Goal: Book appointment/travel/reservation

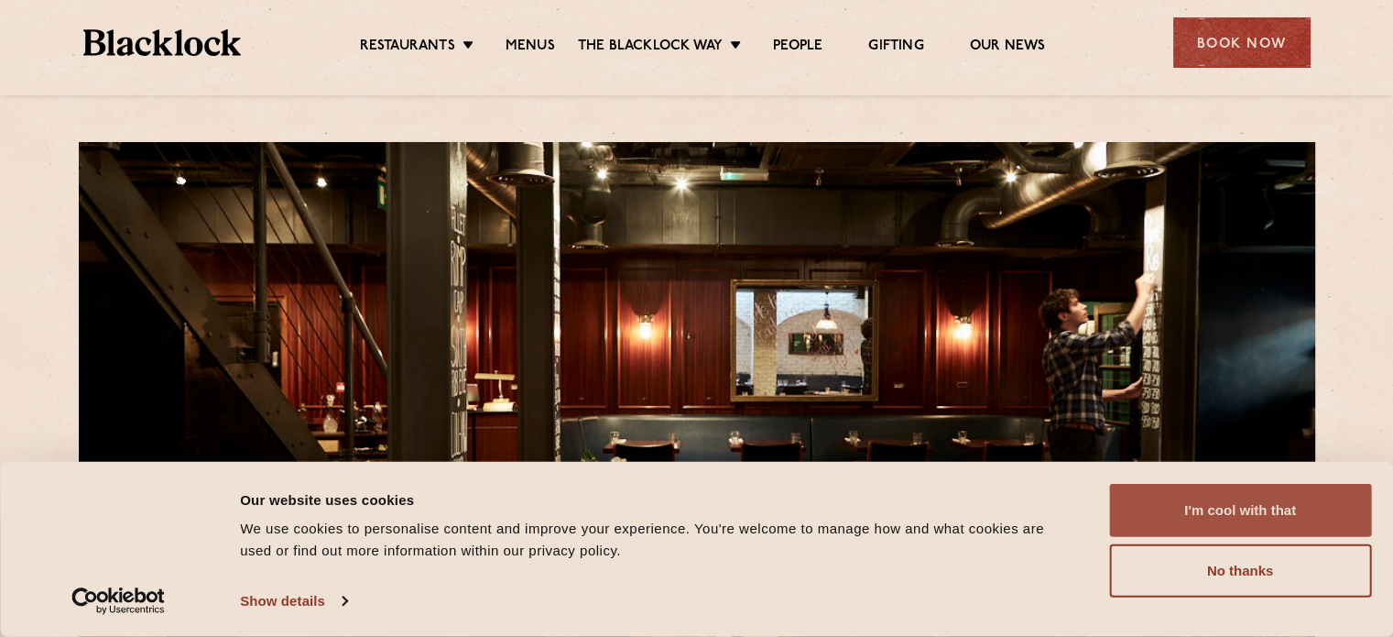
click at [1266, 516] on button "I'm cool with that" at bounding box center [1240, 510] width 262 height 53
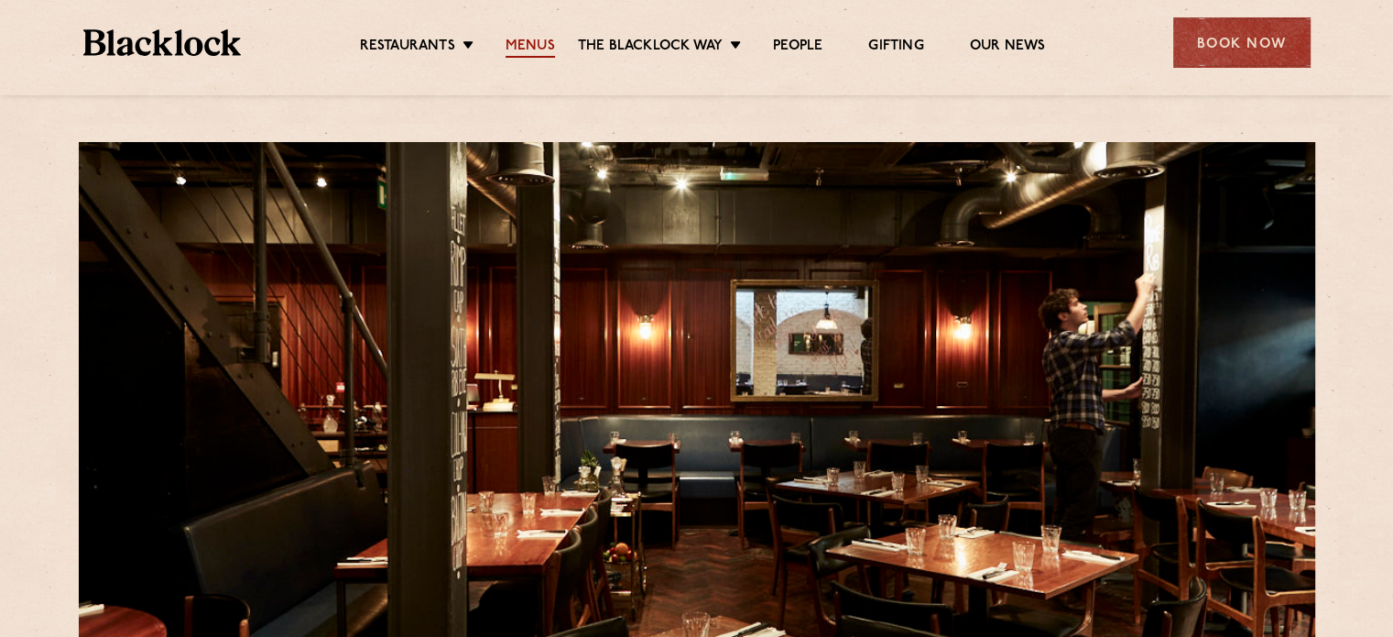
click at [529, 43] on link "Menus" at bounding box center [530, 48] width 49 height 20
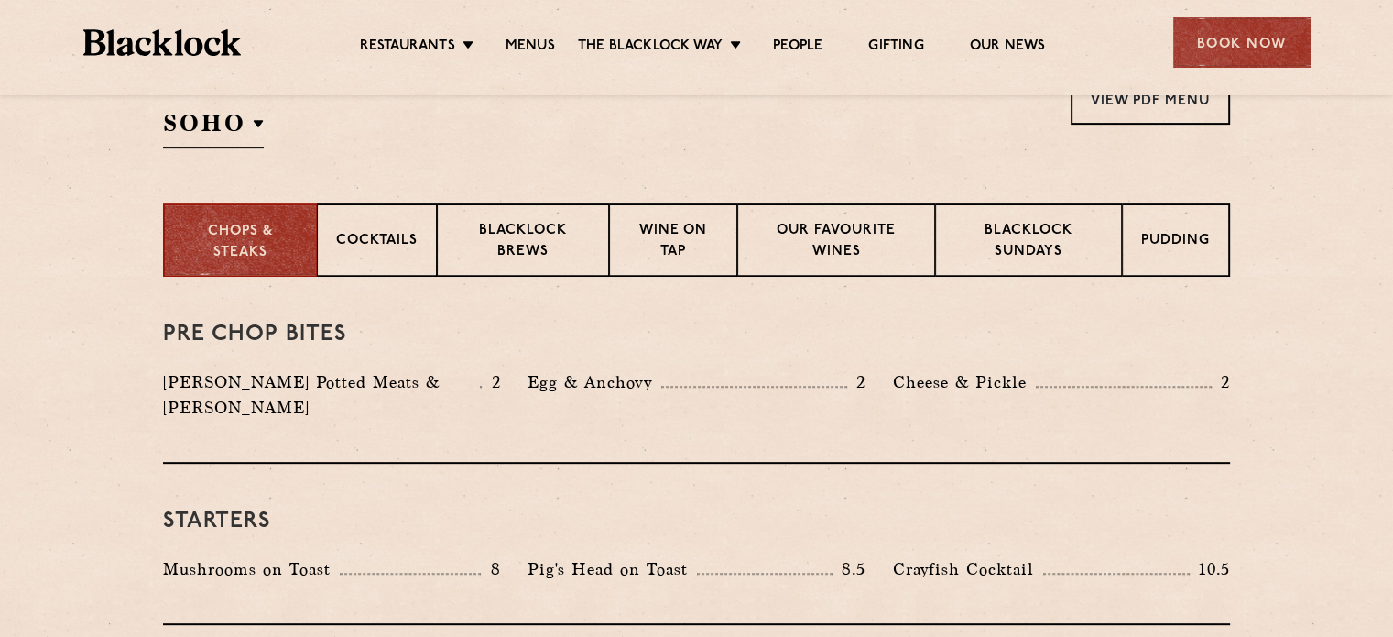
scroll to position [656, 0]
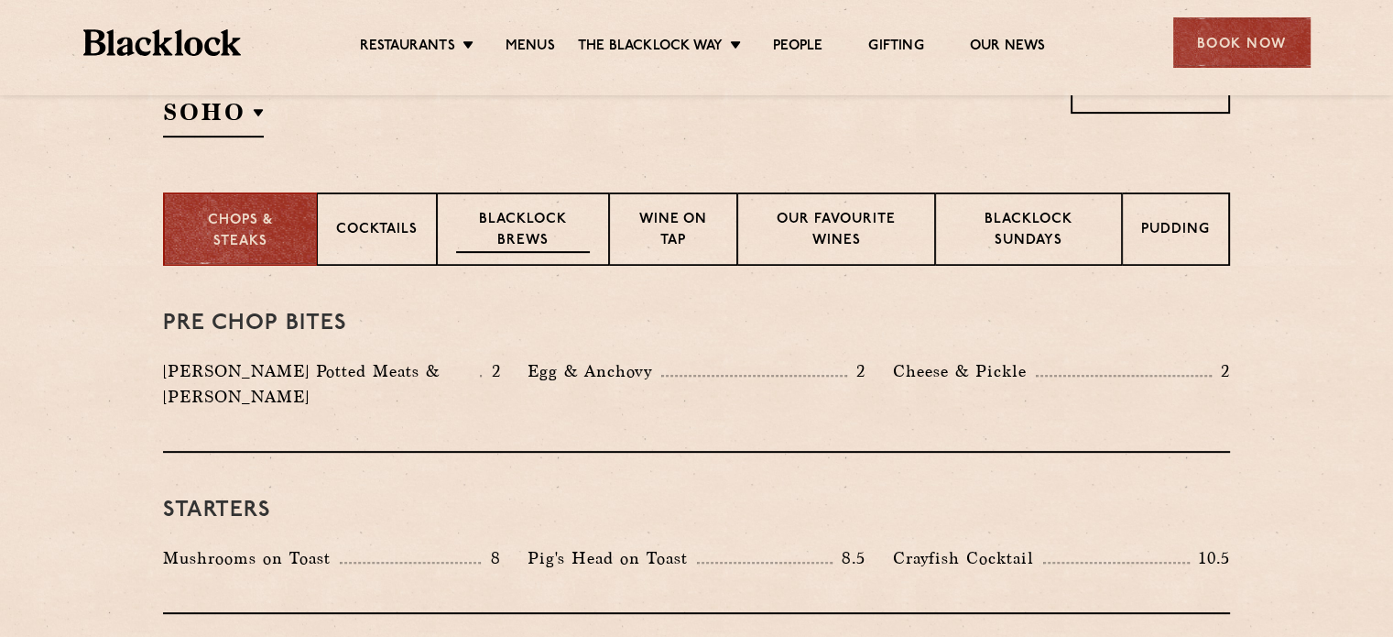
click at [507, 214] on p "Blacklock Brews" at bounding box center [523, 231] width 134 height 43
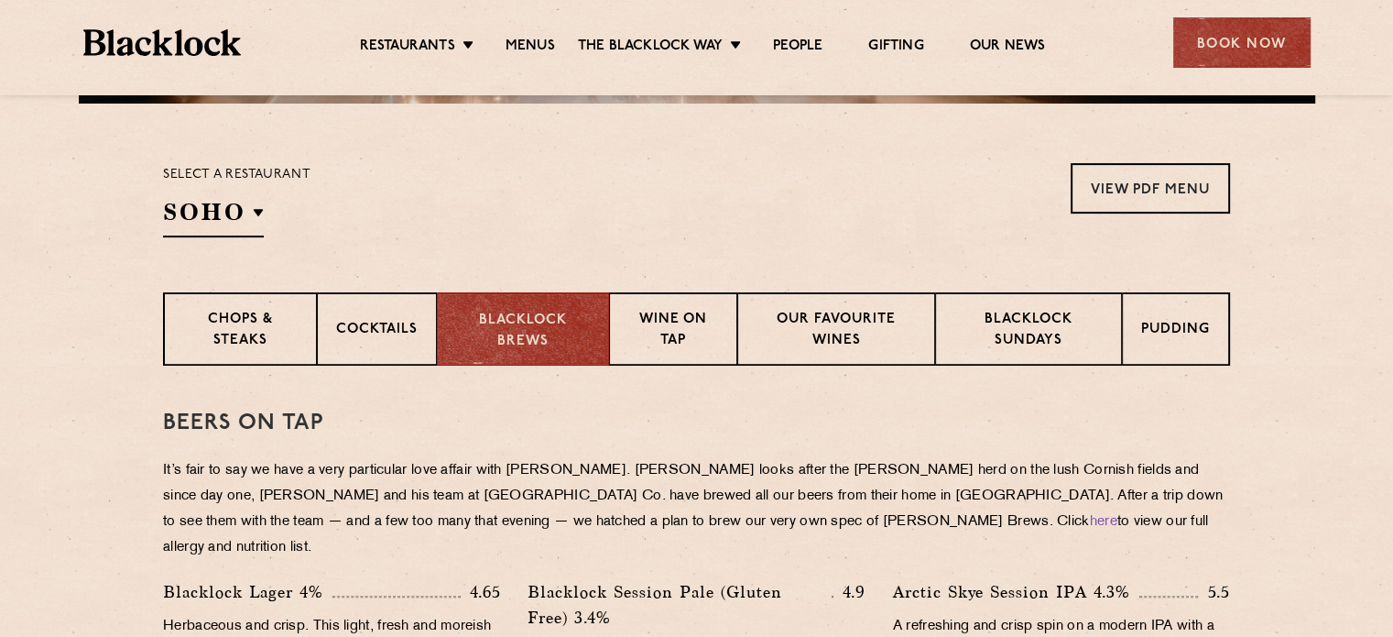
scroll to position [524, 0]
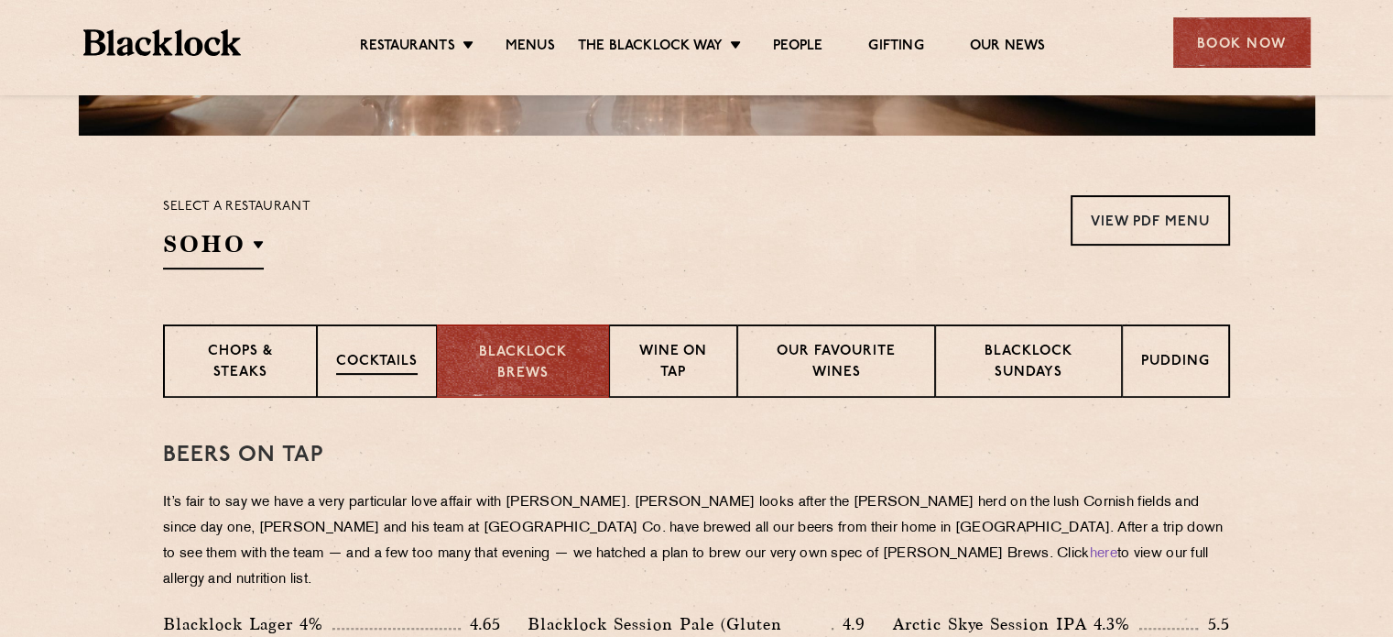
click at [353, 336] on div "Cocktails" at bounding box center [377, 360] width 120 height 73
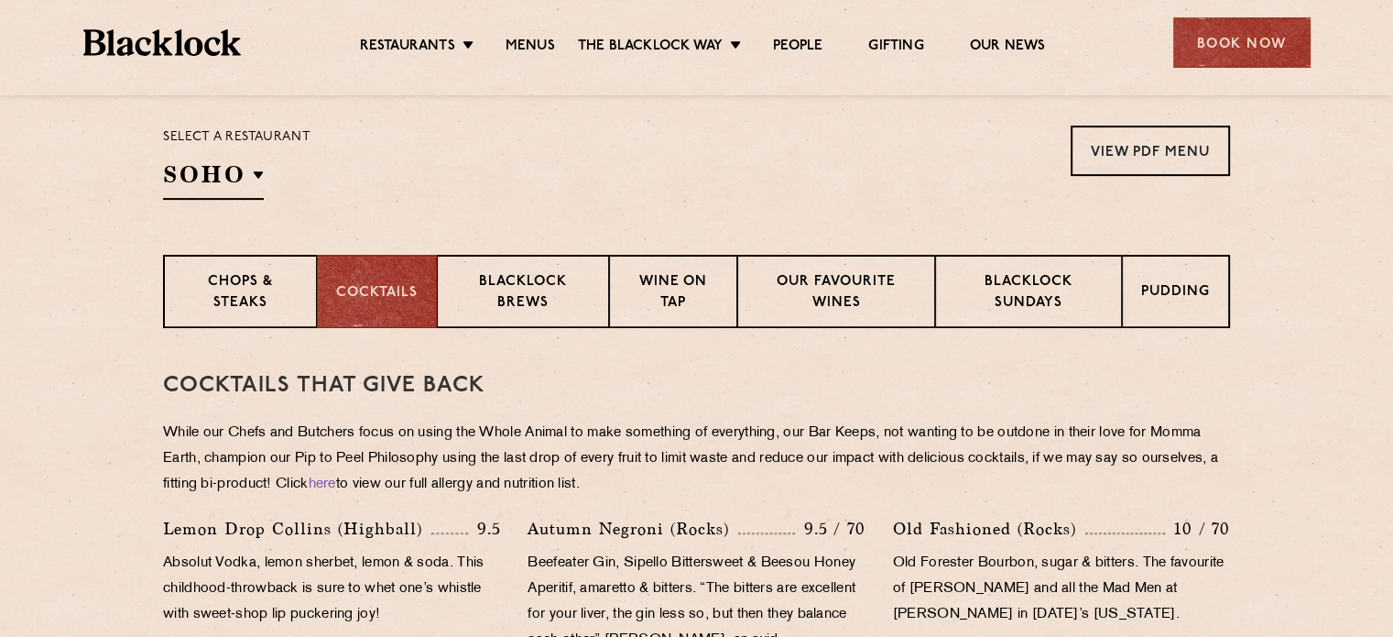
scroll to position [586, 0]
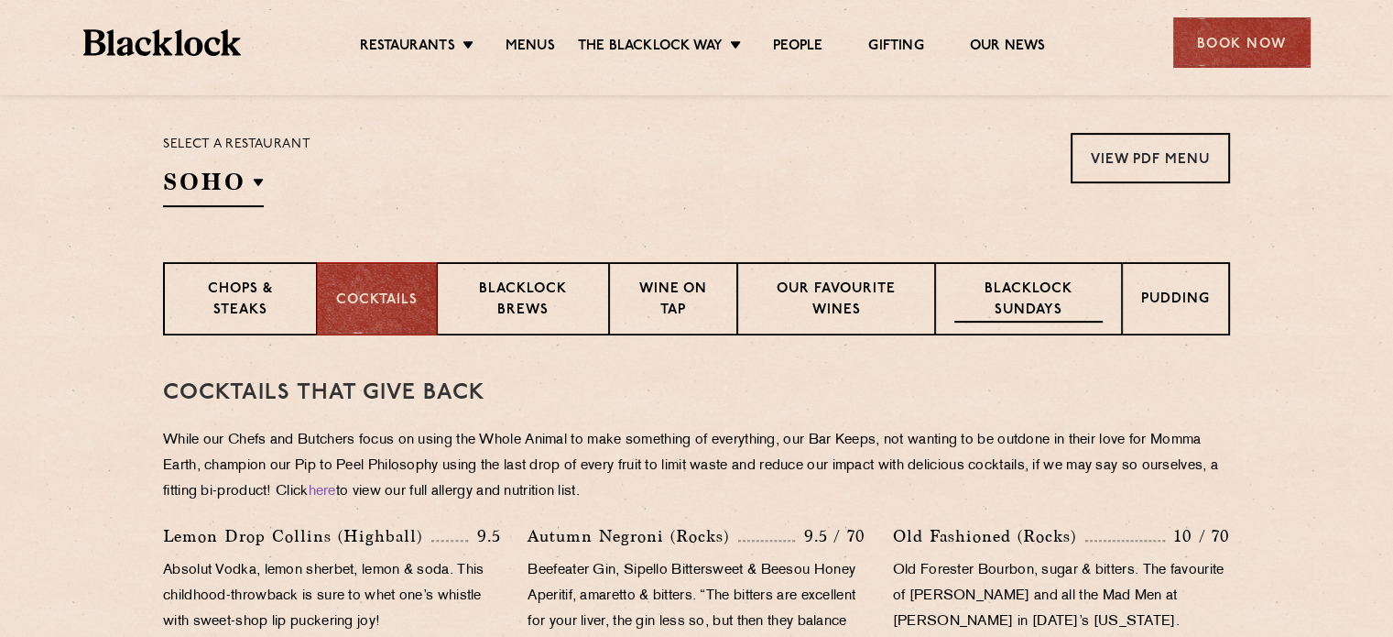
click at [1019, 297] on p "Blacklock Sundays" at bounding box center [1029, 300] width 148 height 43
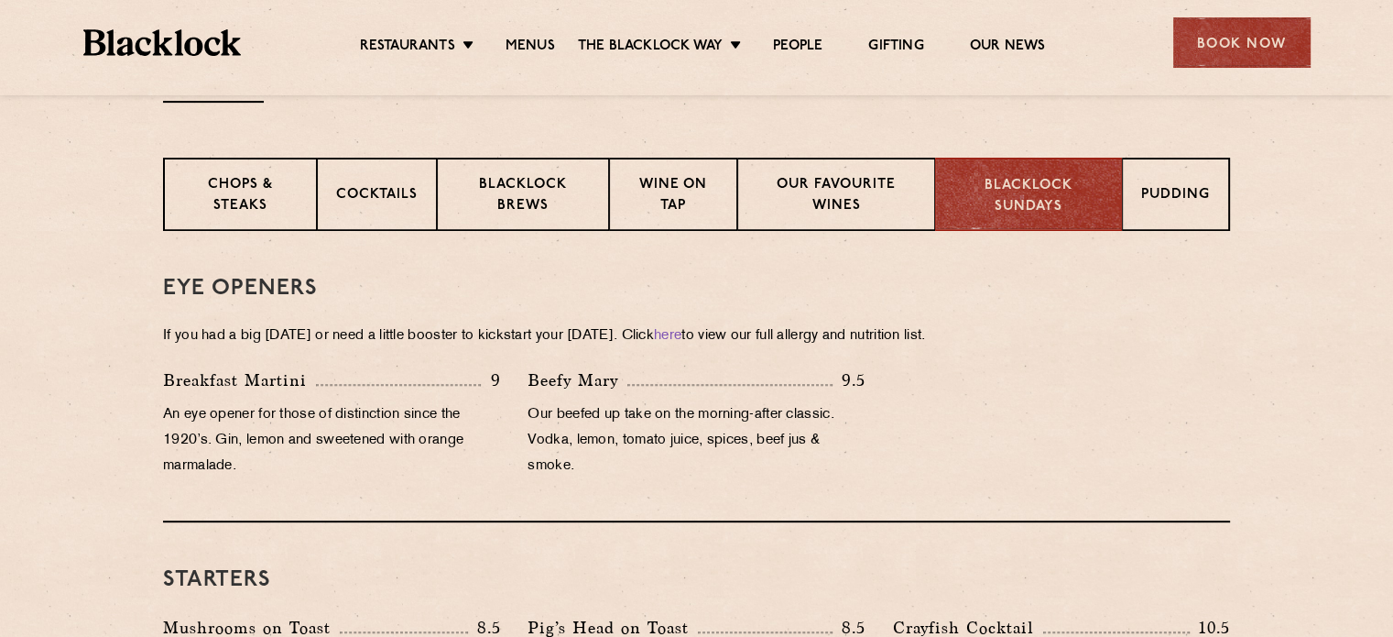
scroll to position [392, 0]
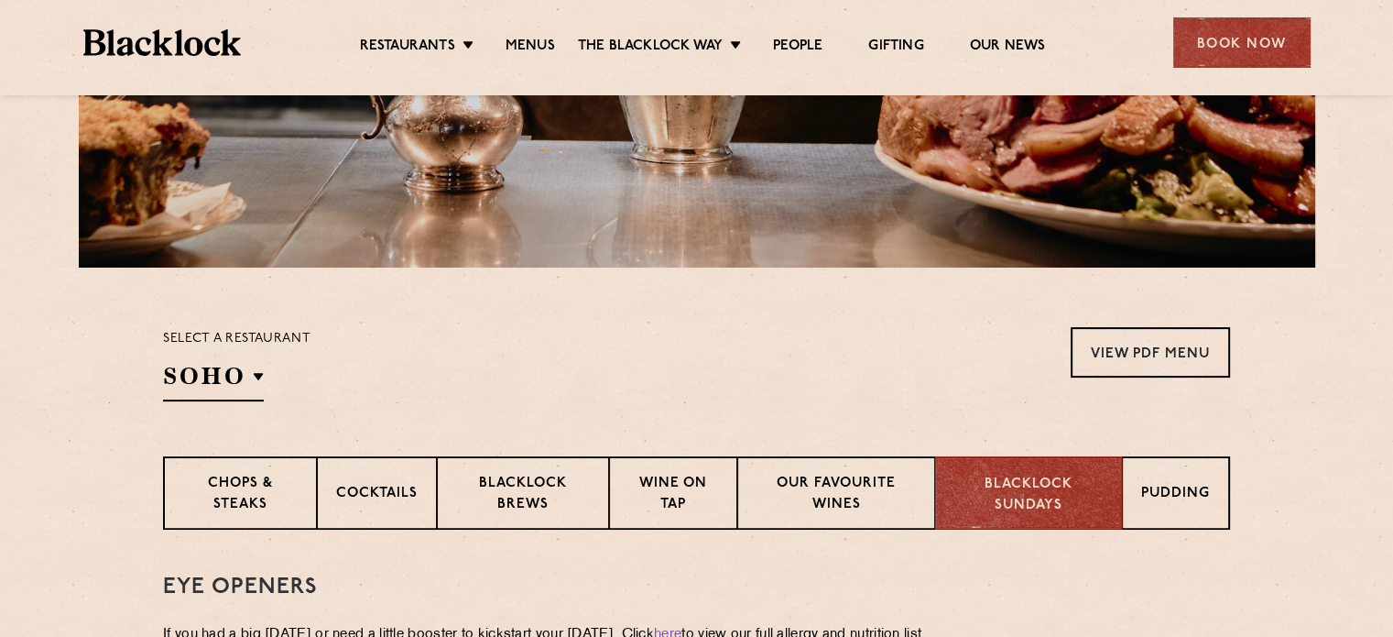
drag, startPoint x: 1393, startPoint y: 115, endPoint x: 1406, endPoint y: 101, distance: 20.1
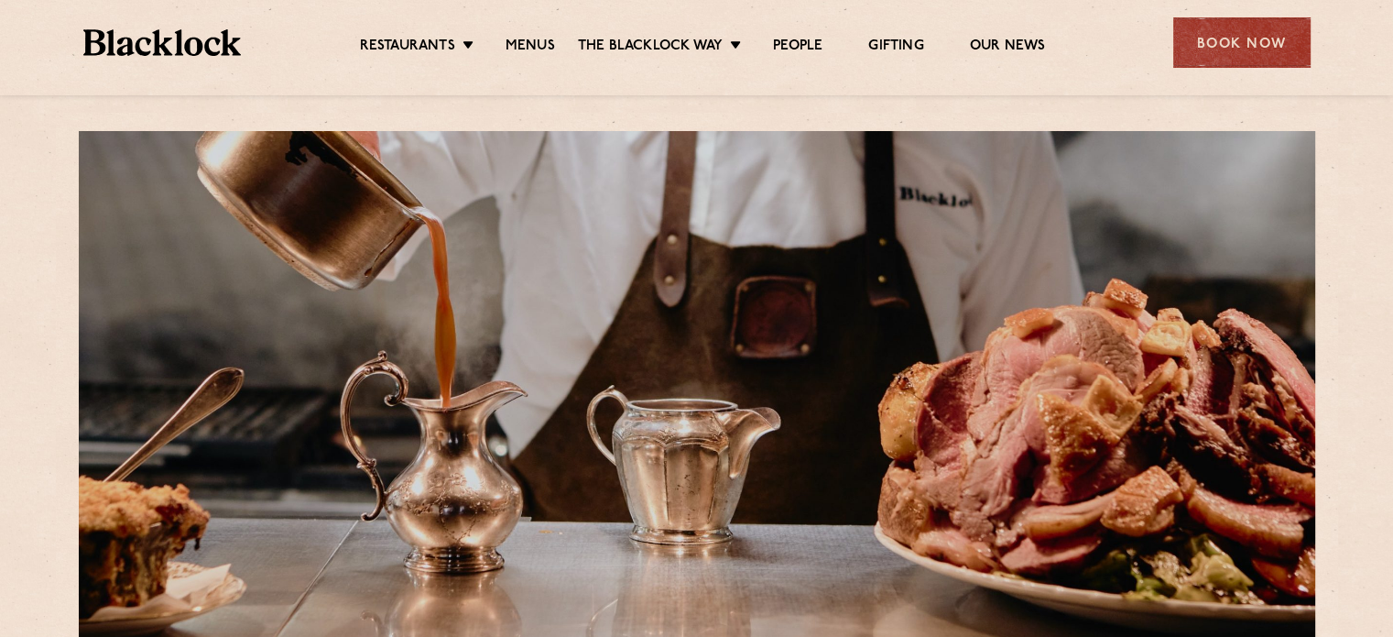
scroll to position [0, 0]
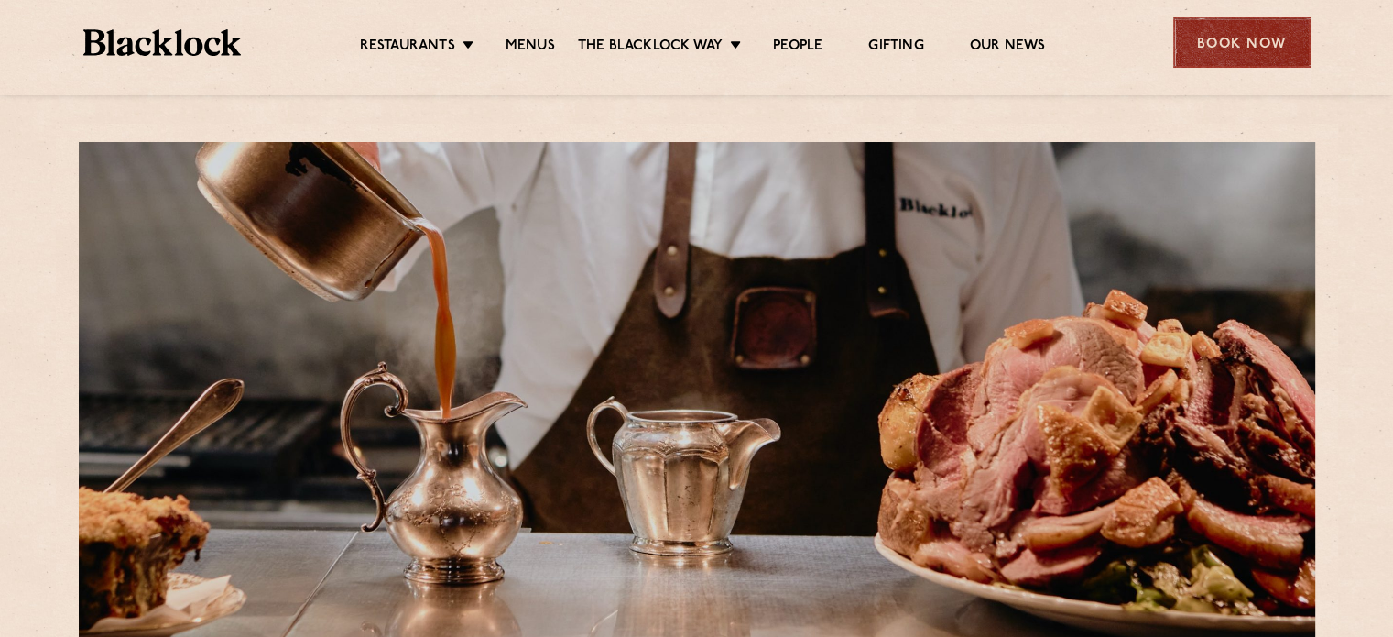
click at [1220, 47] on div "Book Now" at bounding box center [1242, 42] width 137 height 50
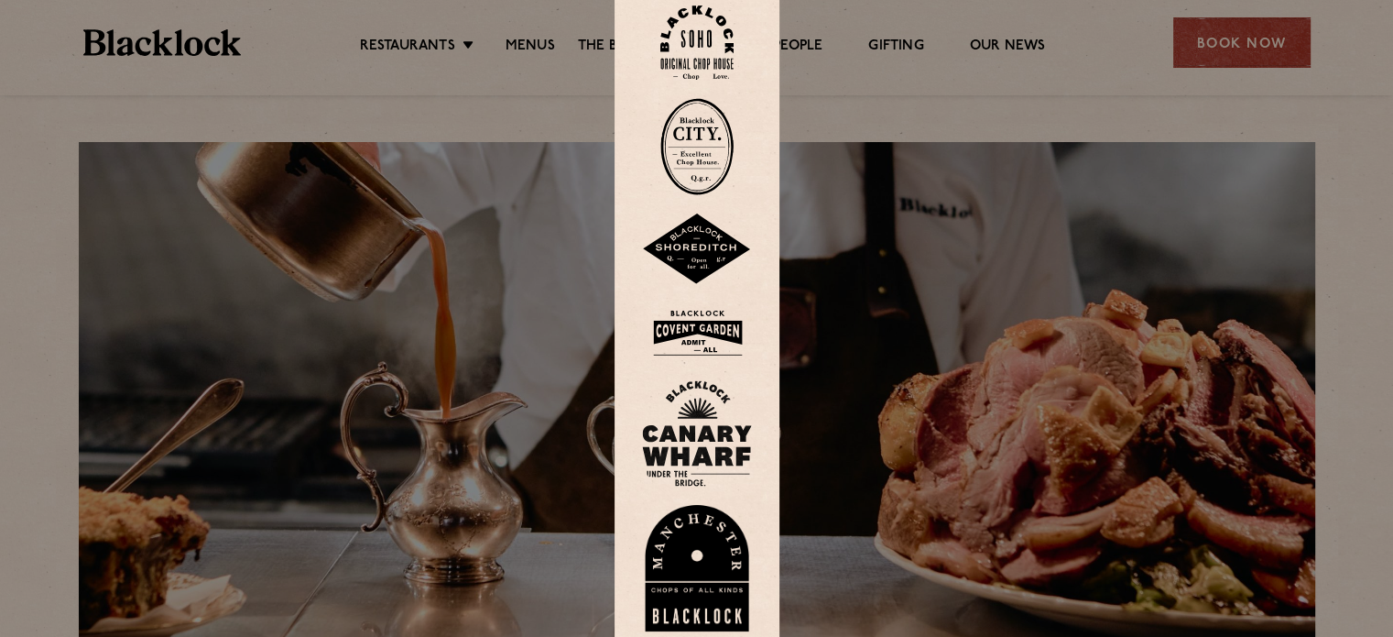
click at [717, 54] on img at bounding box center [697, 42] width 73 height 74
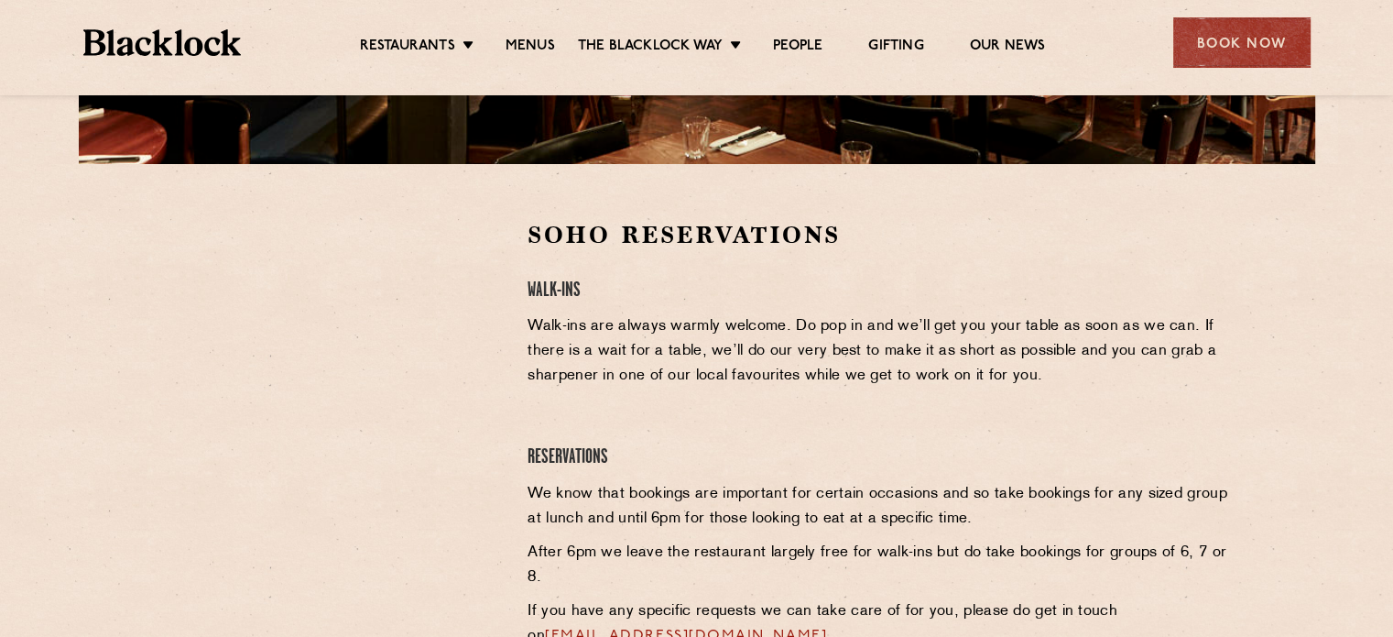
scroll to position [500, 0]
